Goal: Transaction & Acquisition: Purchase product/service

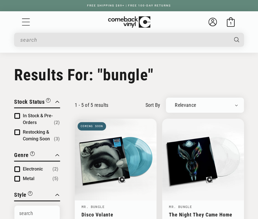
click at [116, 41] on input "Search" at bounding box center [124, 40] width 208 height 12
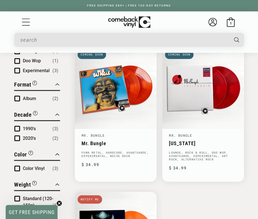
type input "bungle"
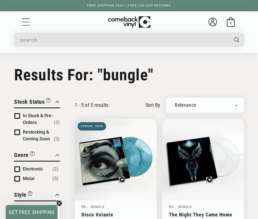
type input "bungle"
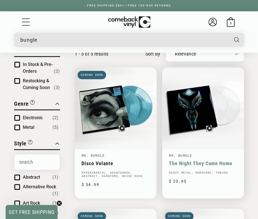
scroll to position [51, 0]
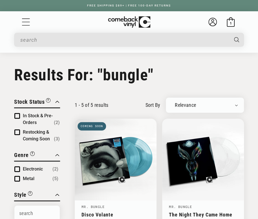
type input "bungle"
